Goal: Navigation & Orientation: Find specific page/section

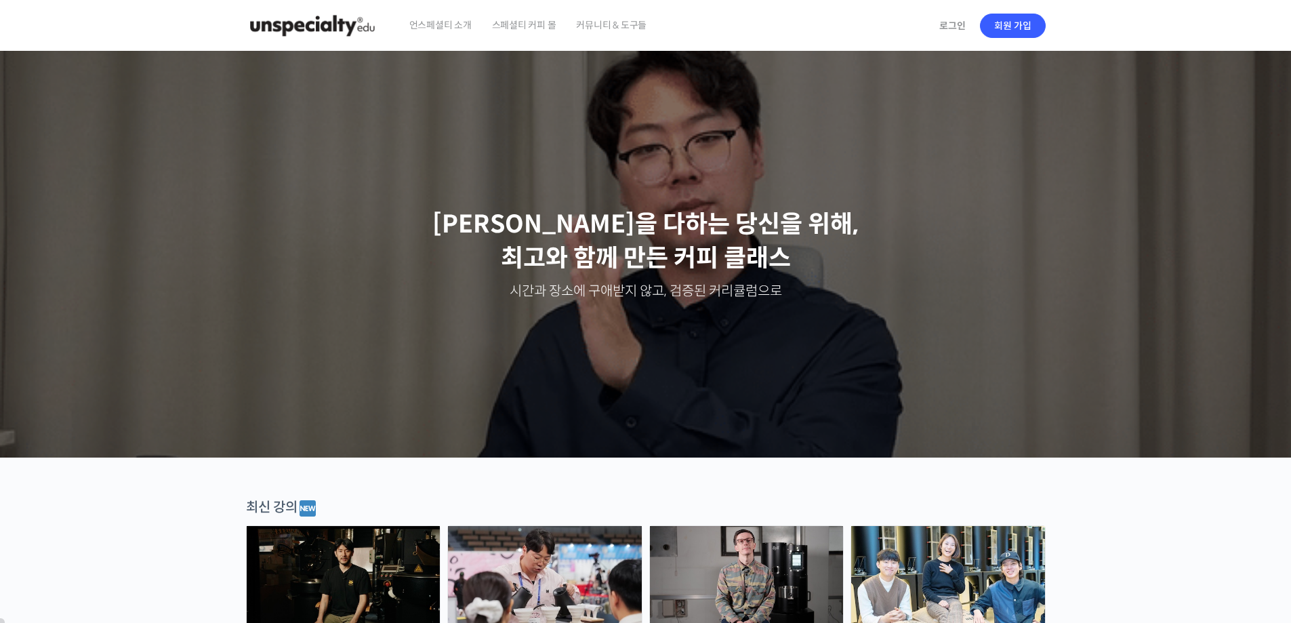
click at [358, 33] on img at bounding box center [312, 25] width 133 height 41
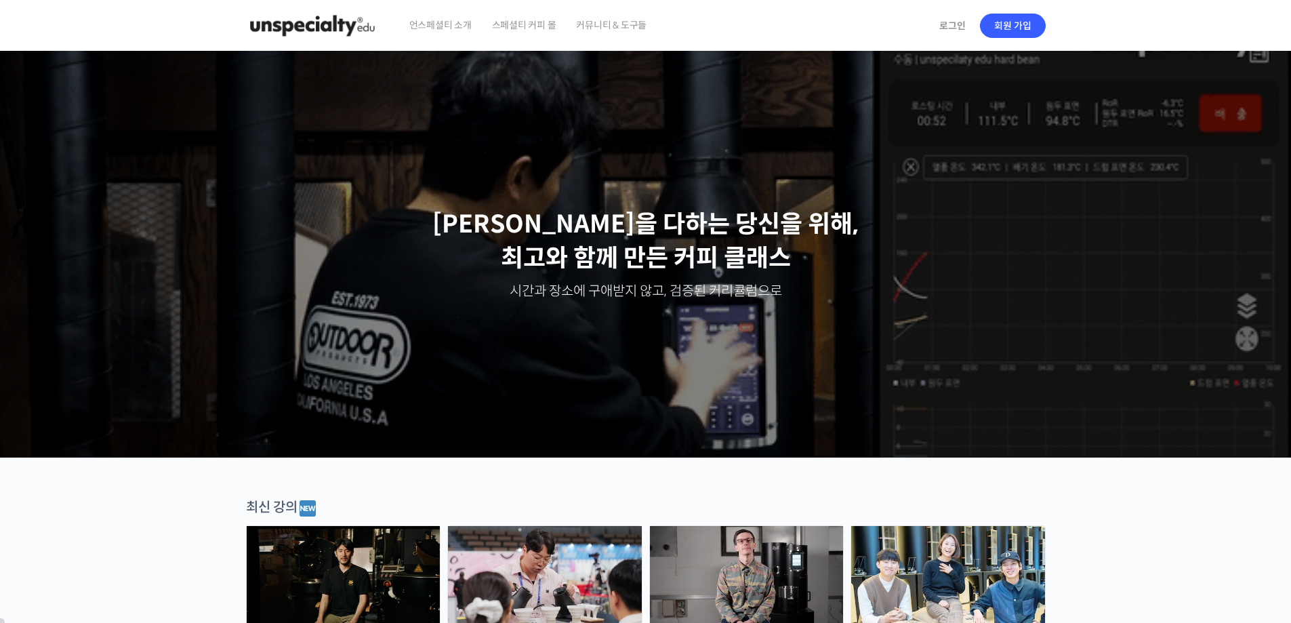
click at [435, 26] on span "언스페셜티 소개" at bounding box center [440, 24] width 62 height 51
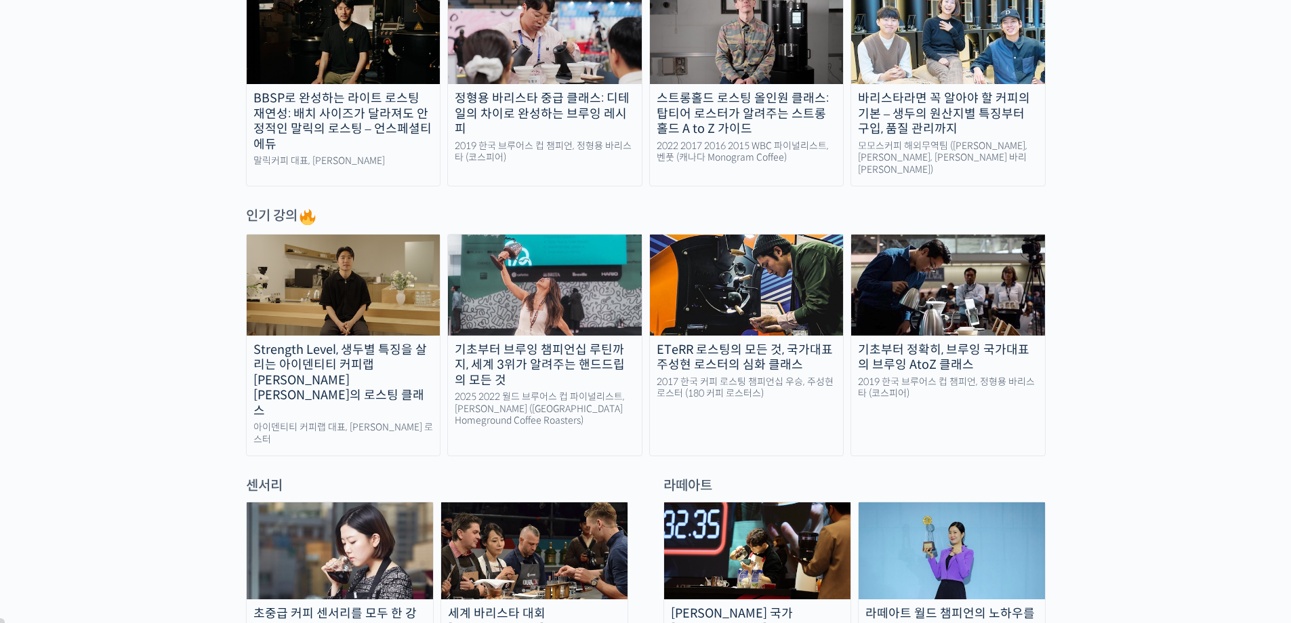
scroll to position [271, 0]
